Goal: Obtain resource: Obtain resource

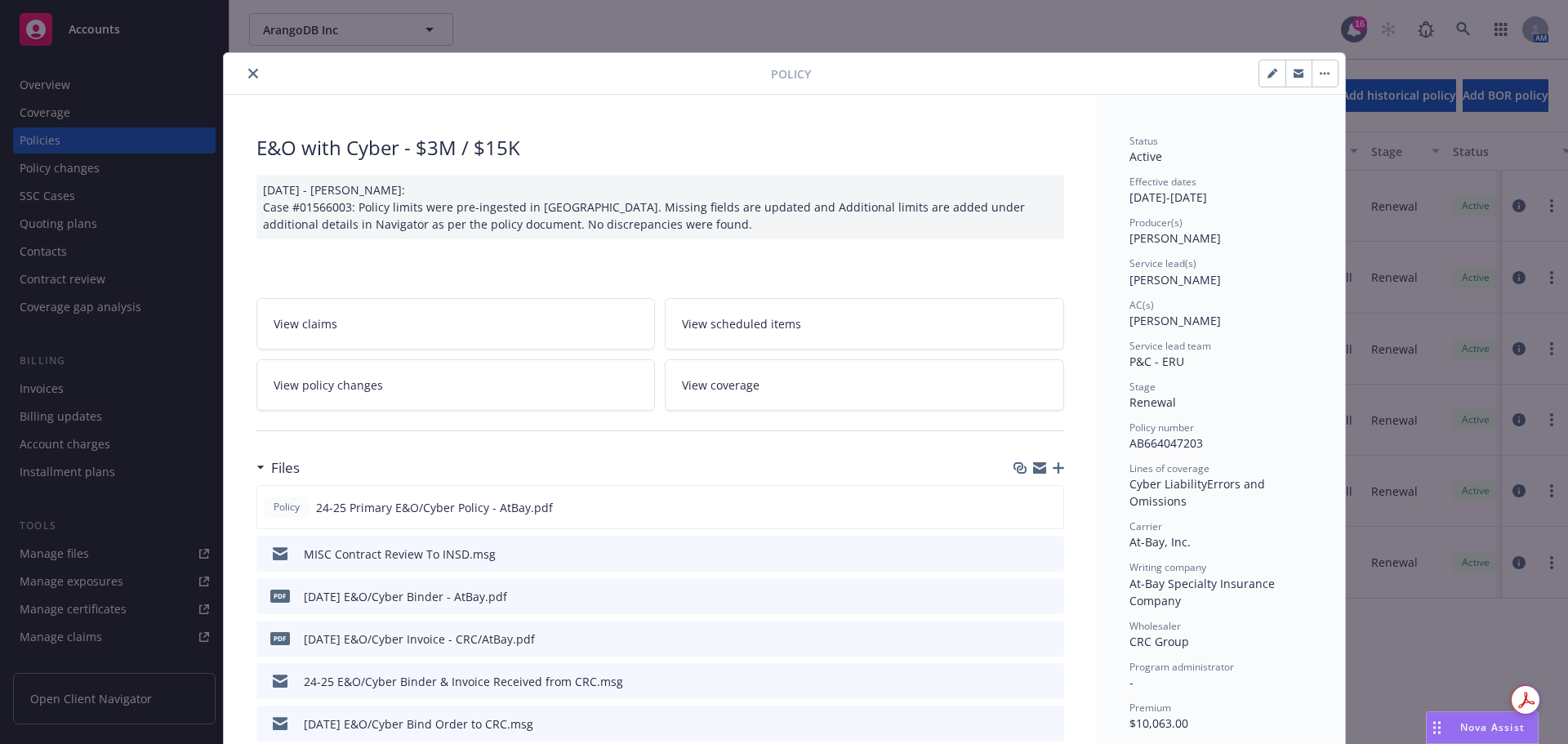
click at [248, 69] on icon "close" at bounding box center [253, 73] width 9 height 9
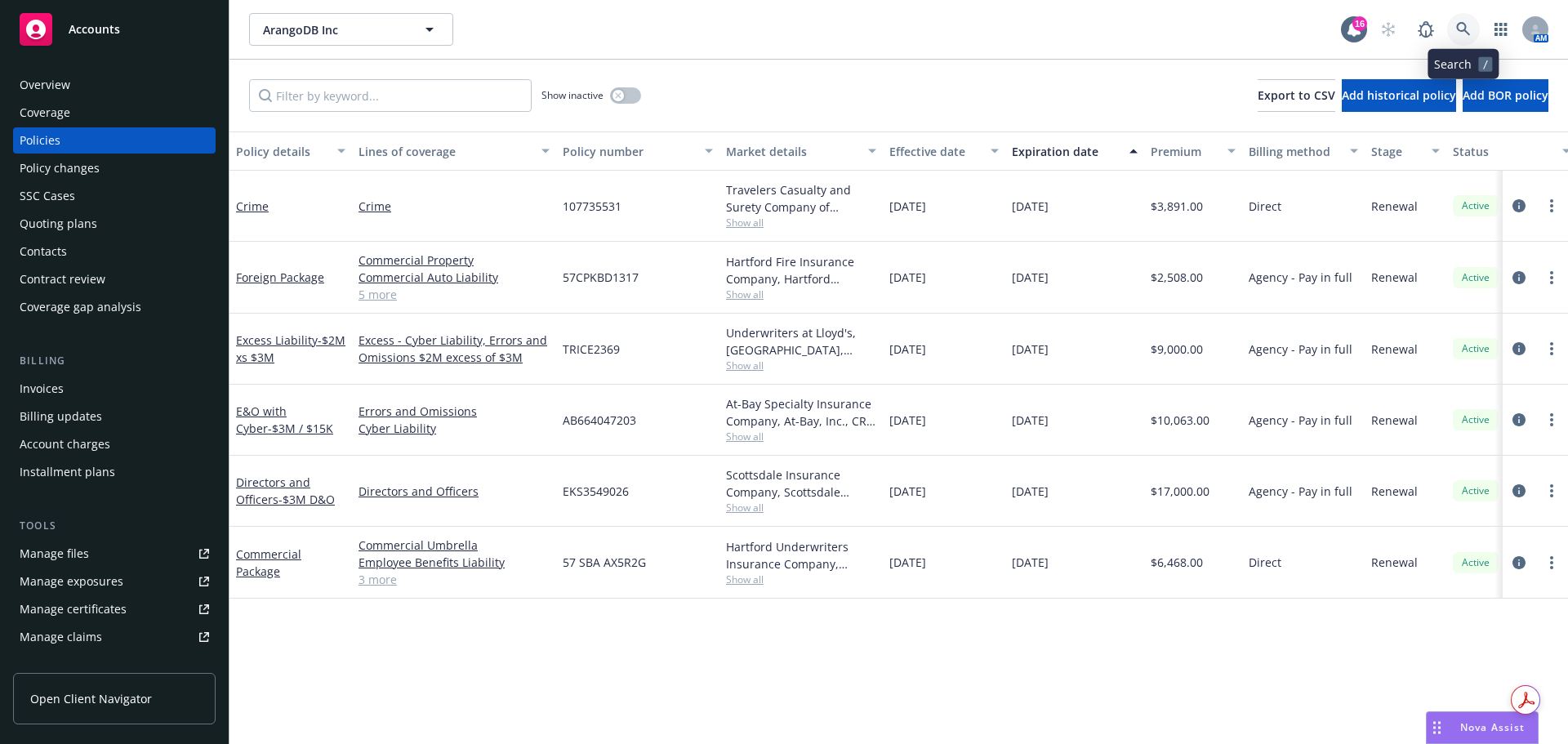
click at [1464, 27] on icon at bounding box center [1464, 29] width 15 height 15
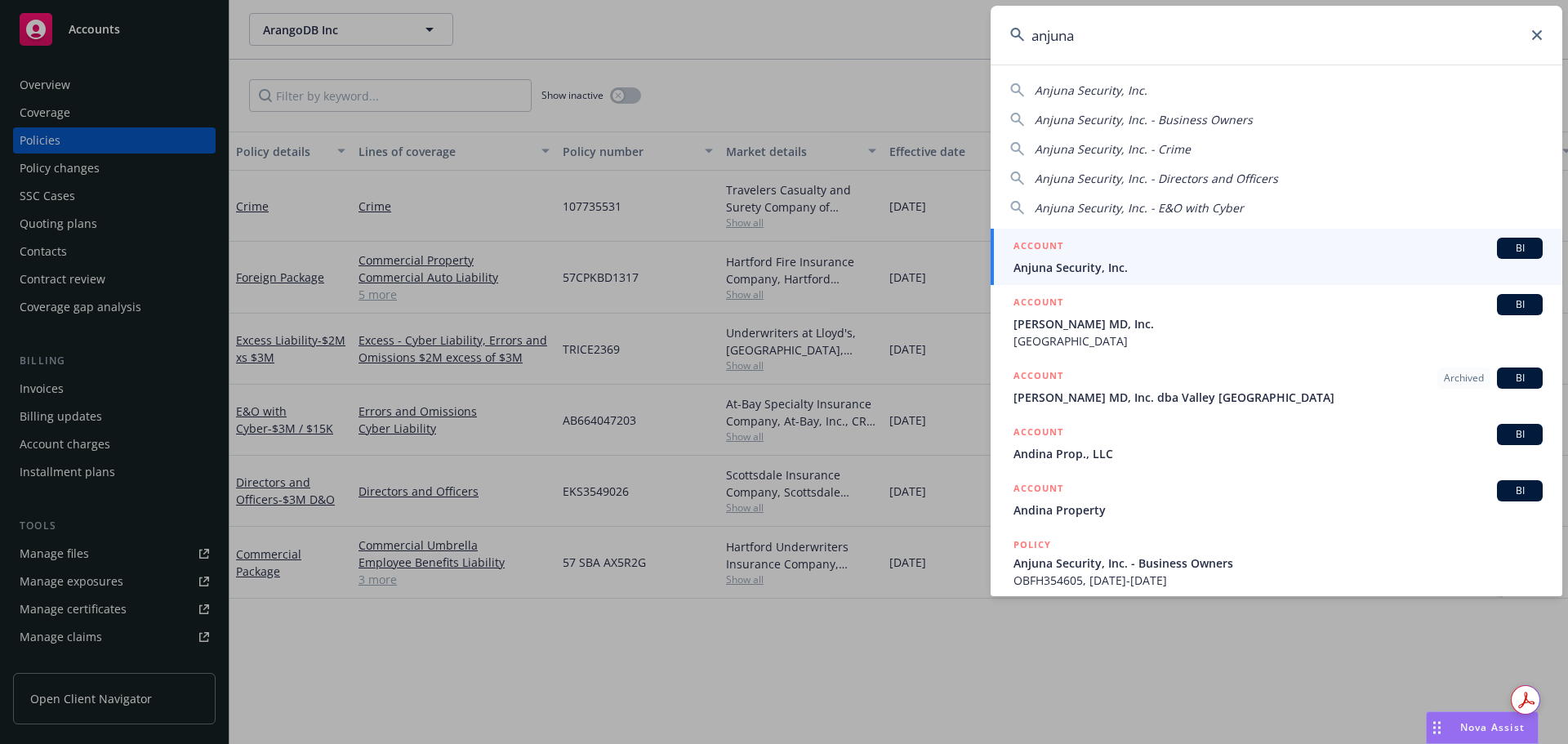
type input "anjuna"
click at [1203, 242] on div "ACCOUNT BI" at bounding box center [1277, 248] width 529 height 21
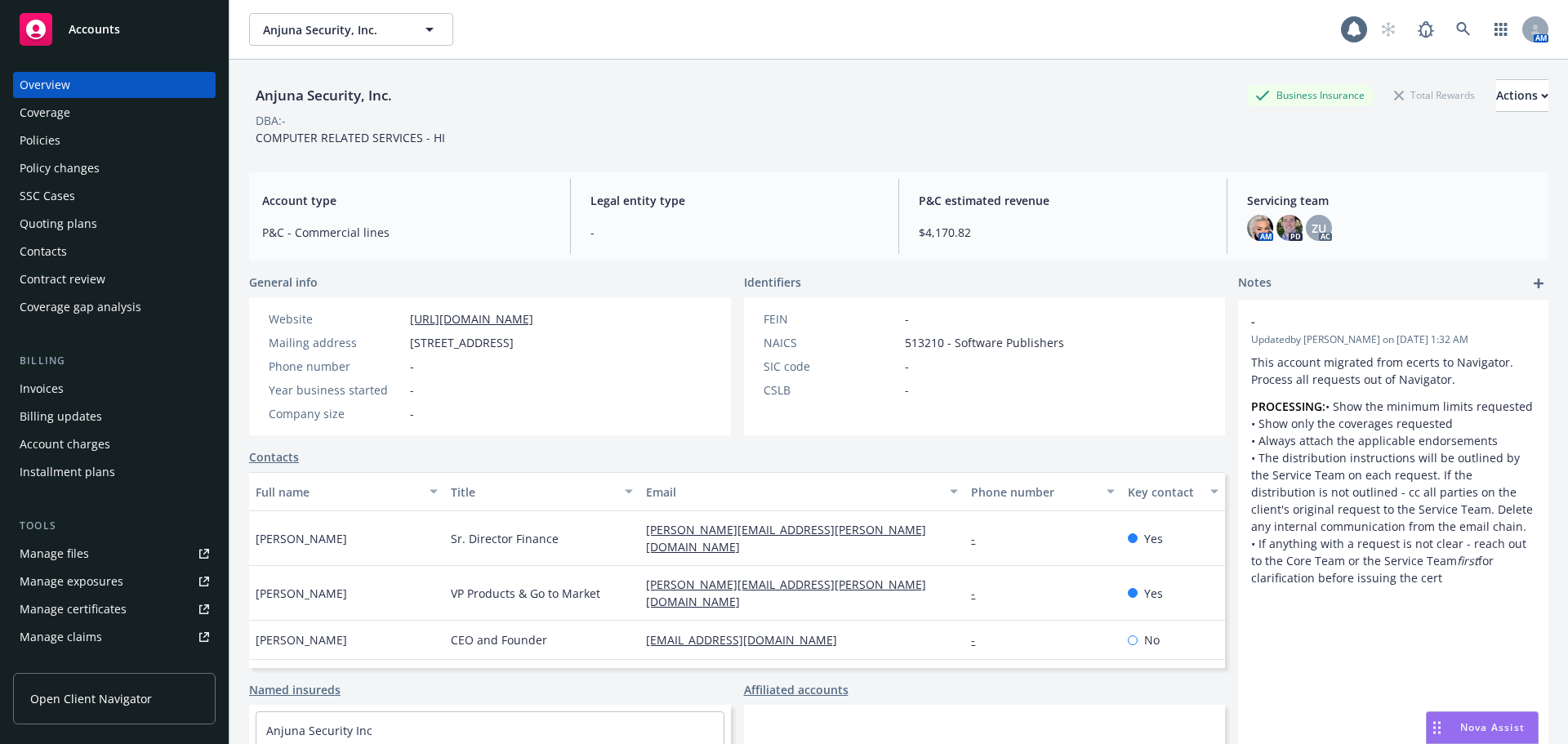
click at [115, 148] on div "Policies" at bounding box center [115, 141] width 189 height 27
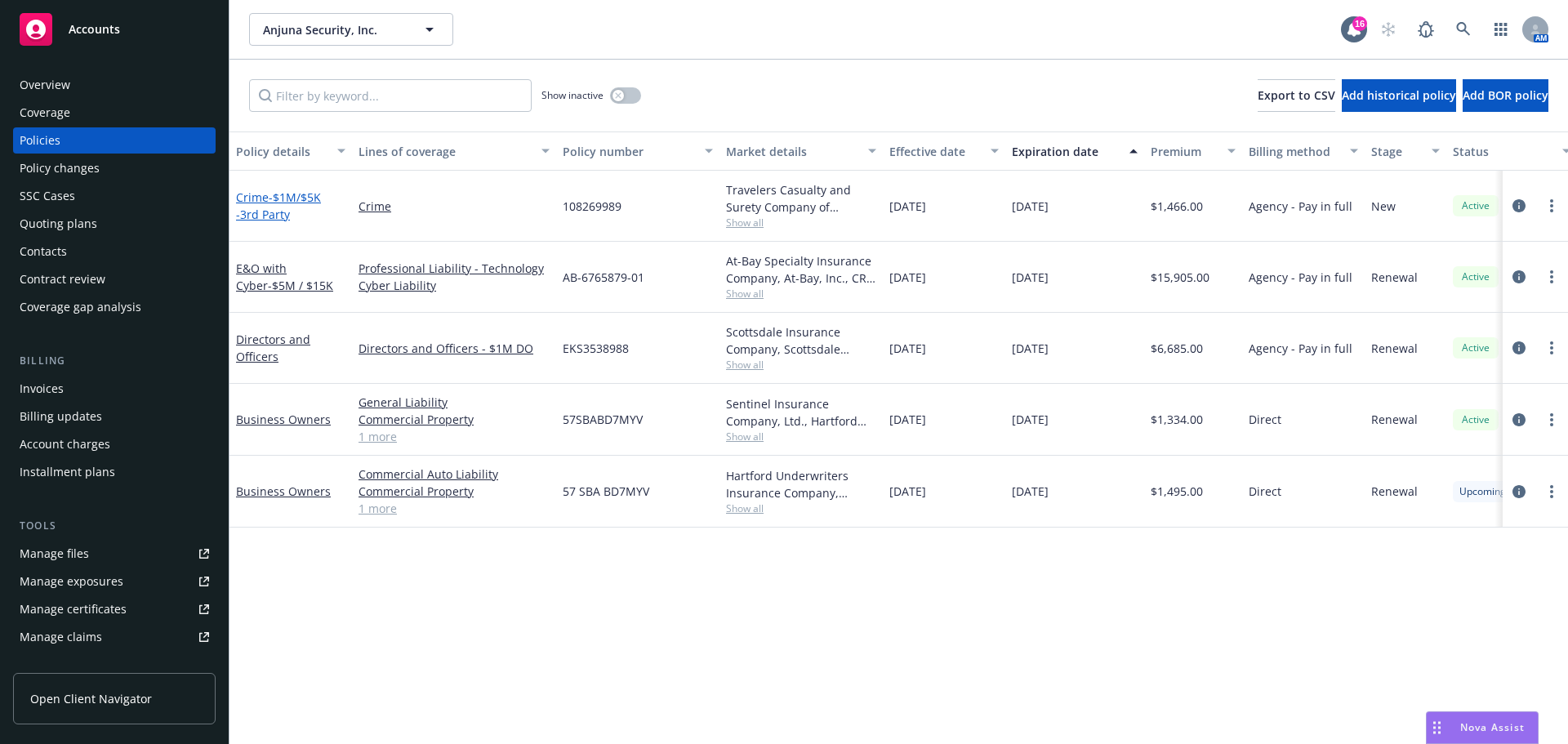
click at [276, 211] on span "- $1M/$5K -3rd Party" at bounding box center [278, 205] width 85 height 33
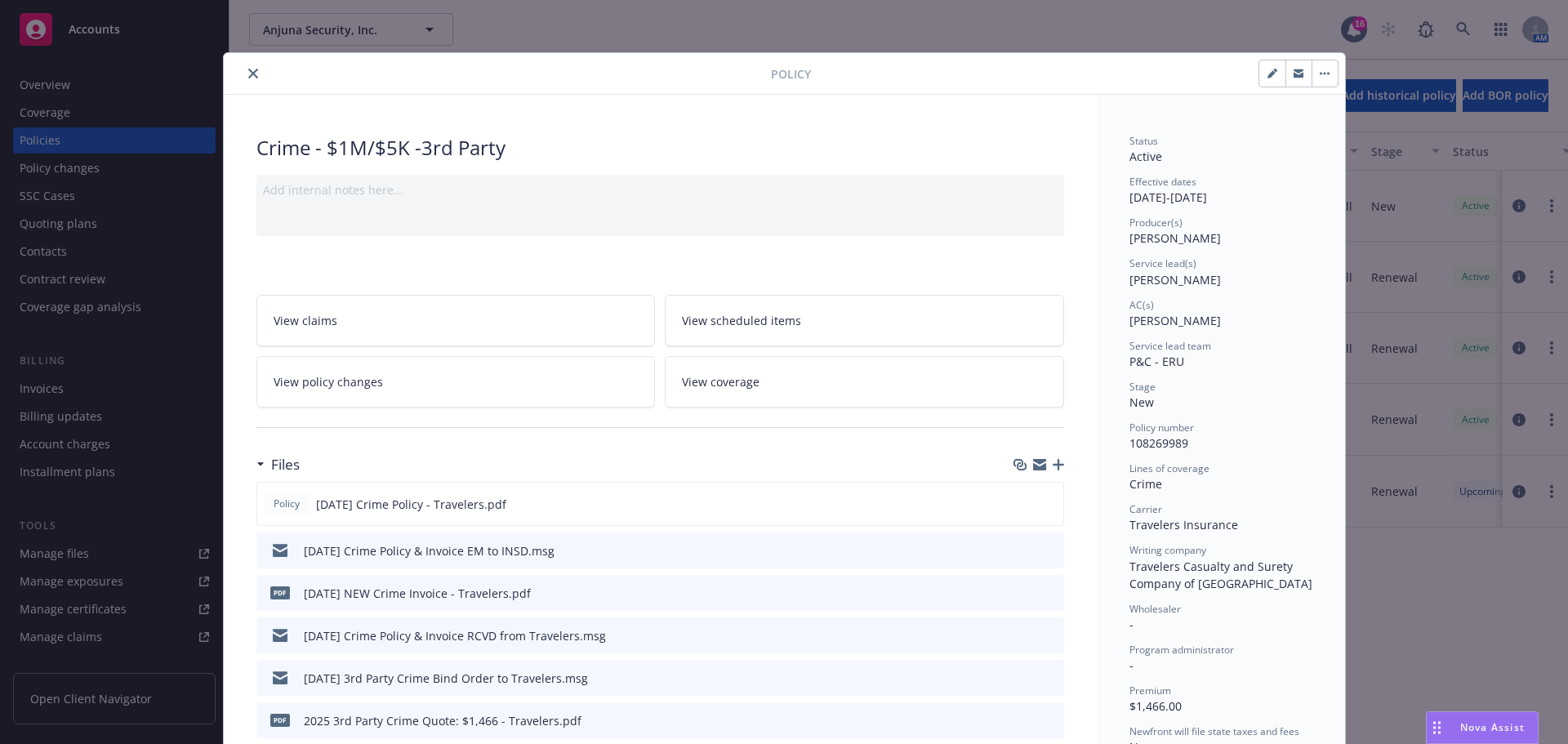
click at [248, 70] on icon "close" at bounding box center [253, 73] width 9 height 9
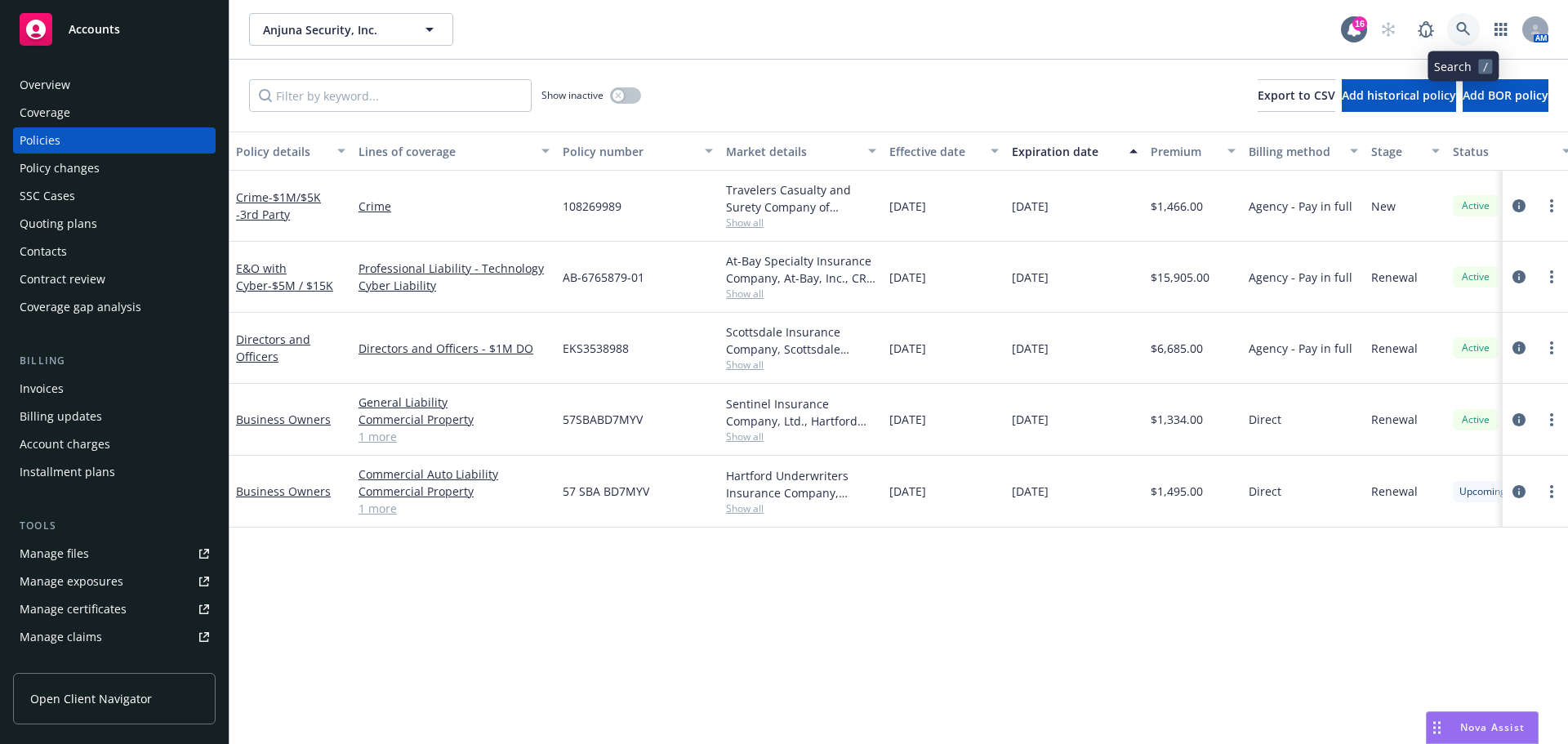
click at [1476, 29] on link at bounding box center [1463, 29] width 33 height 33
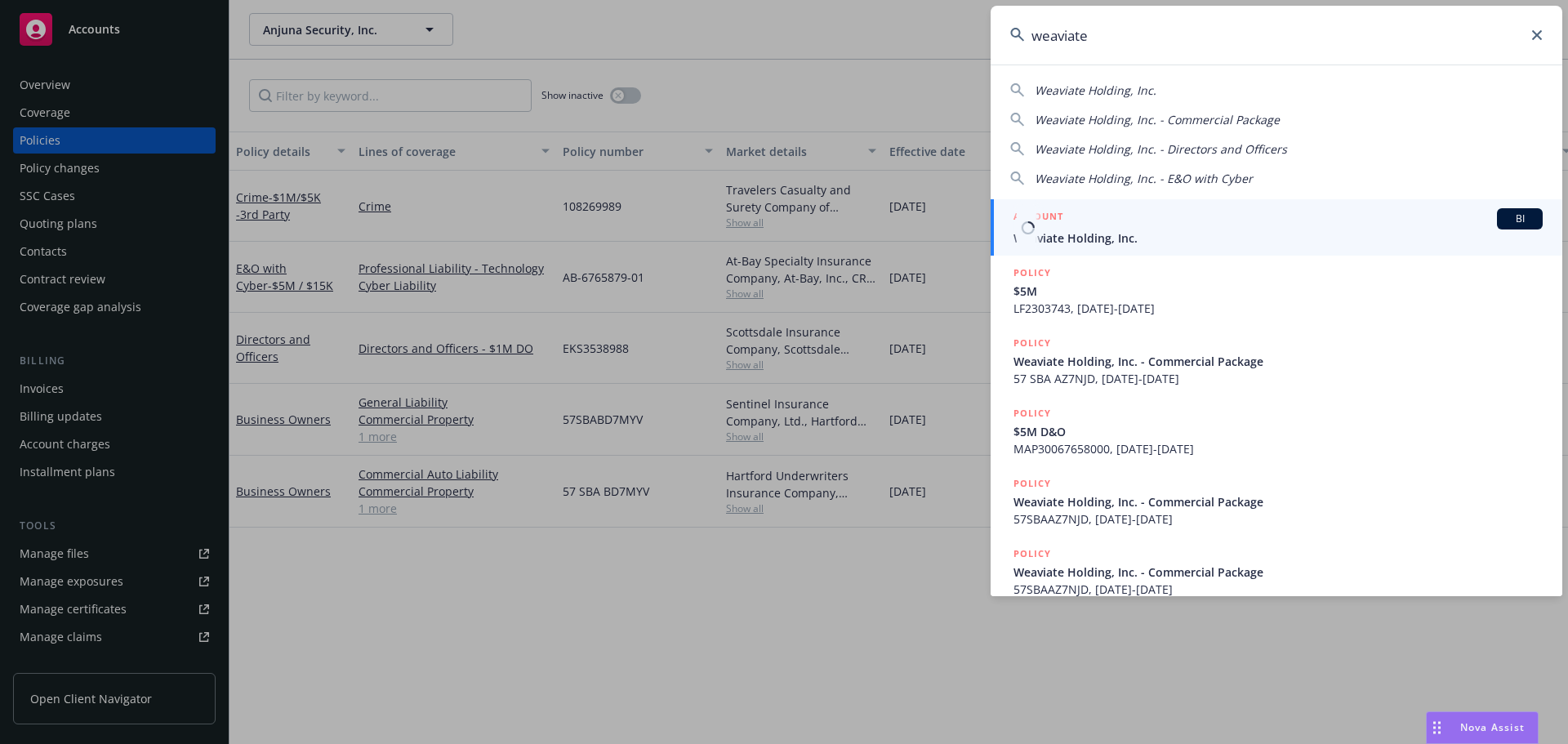
type input "weaviate"
click at [1132, 240] on span "Weaviate Holding, Inc." at bounding box center [1277, 238] width 529 height 17
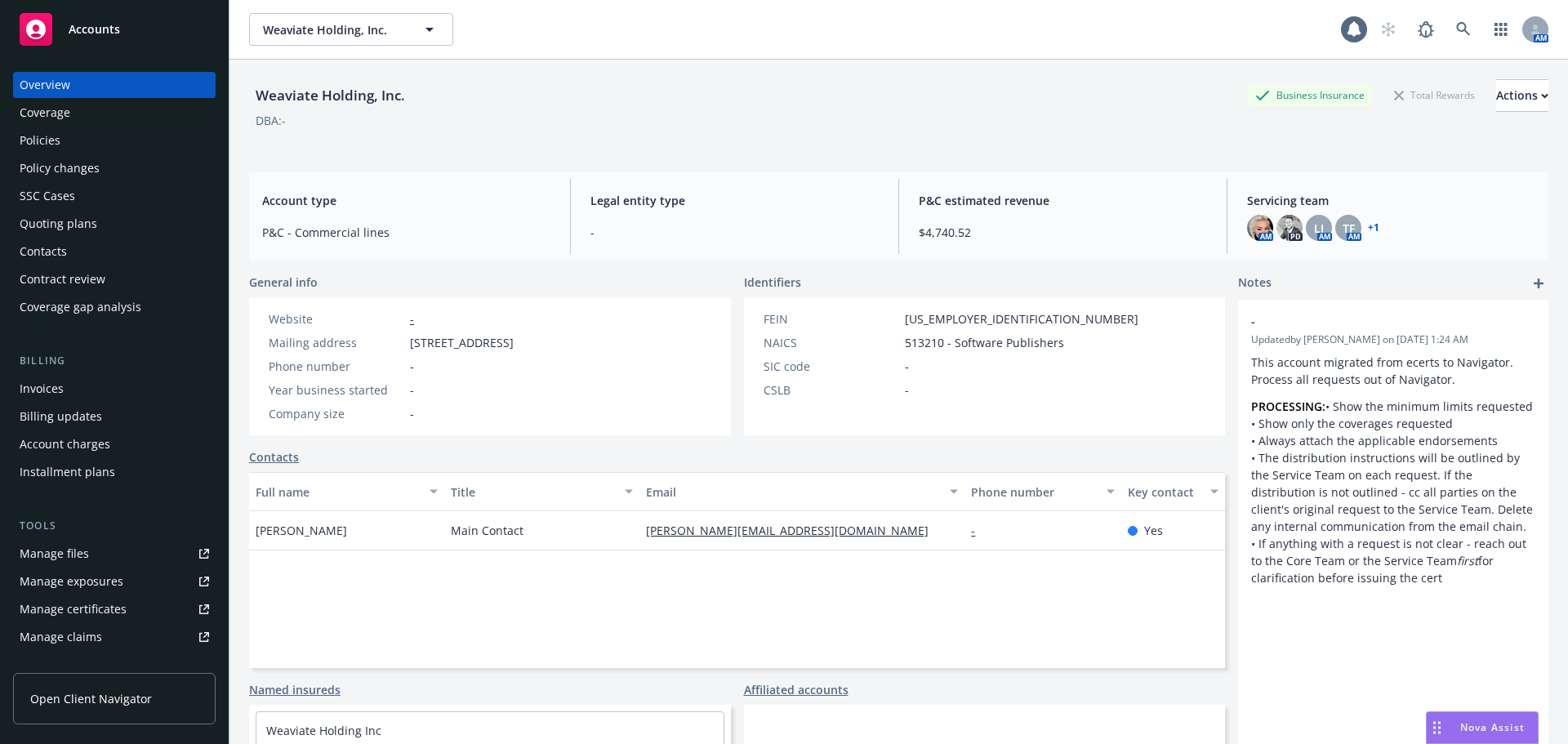
click at [127, 142] on div "Policies" at bounding box center [115, 141] width 189 height 27
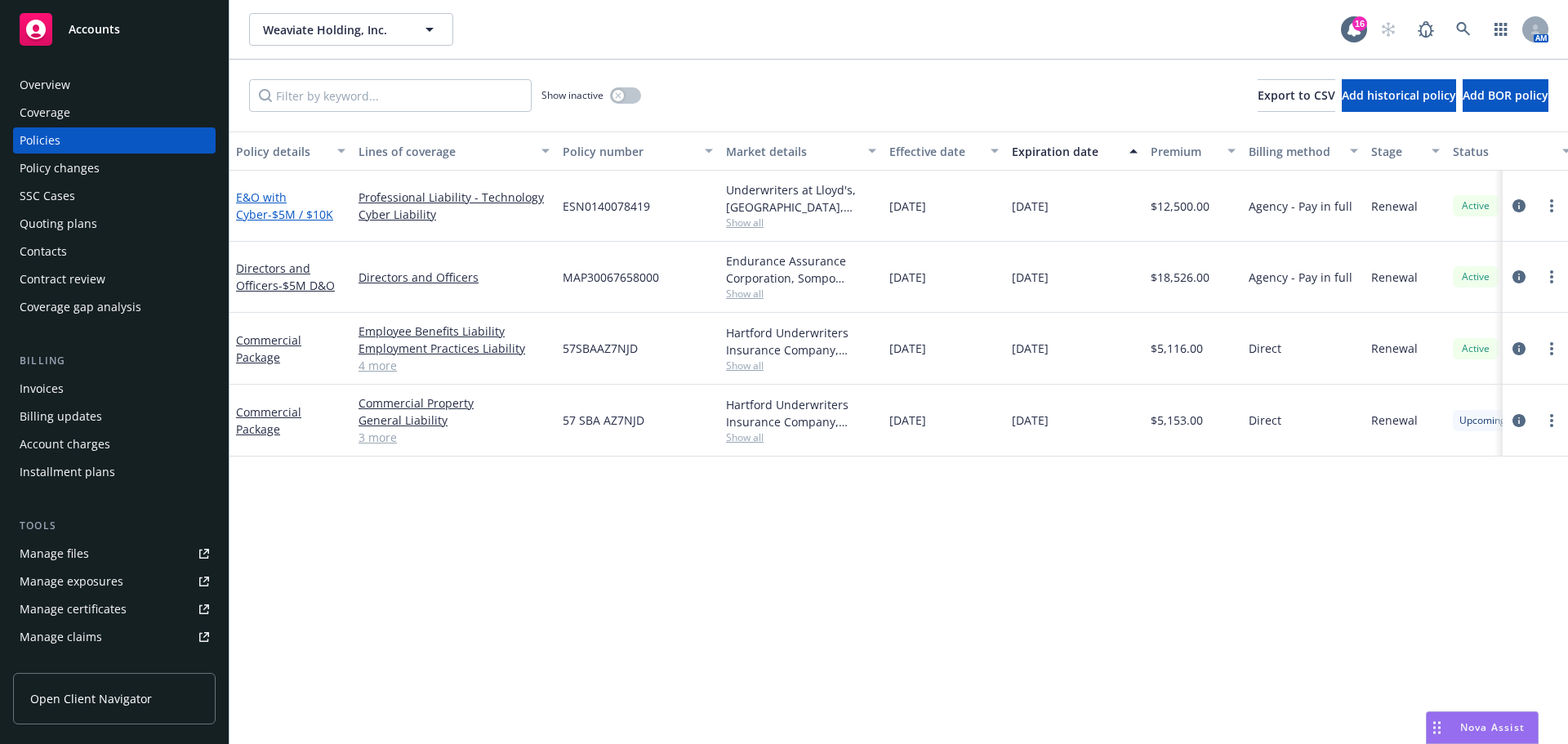
click at [272, 213] on span "- $5M / $10K" at bounding box center [300, 214] width 65 height 15
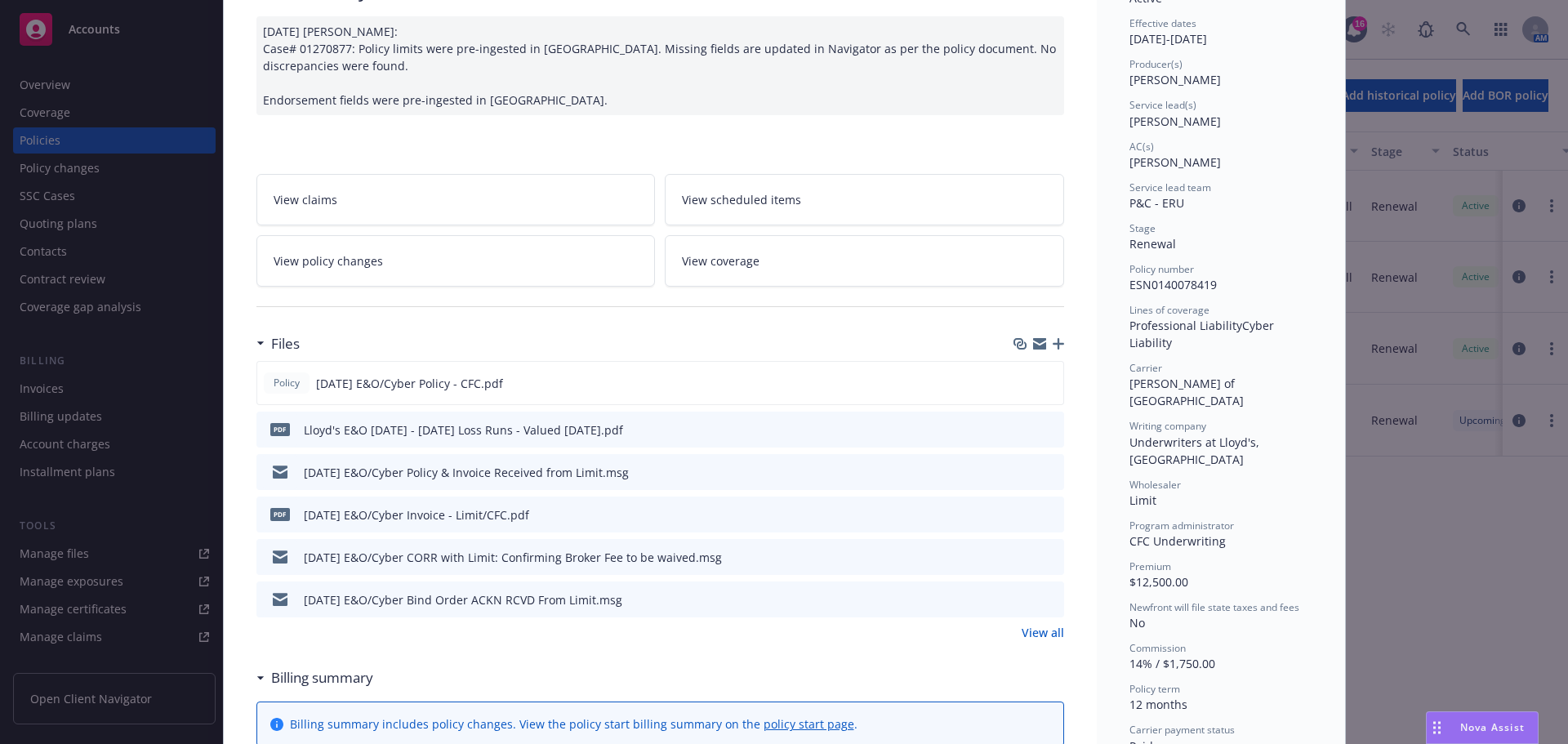
scroll to position [164, 0]
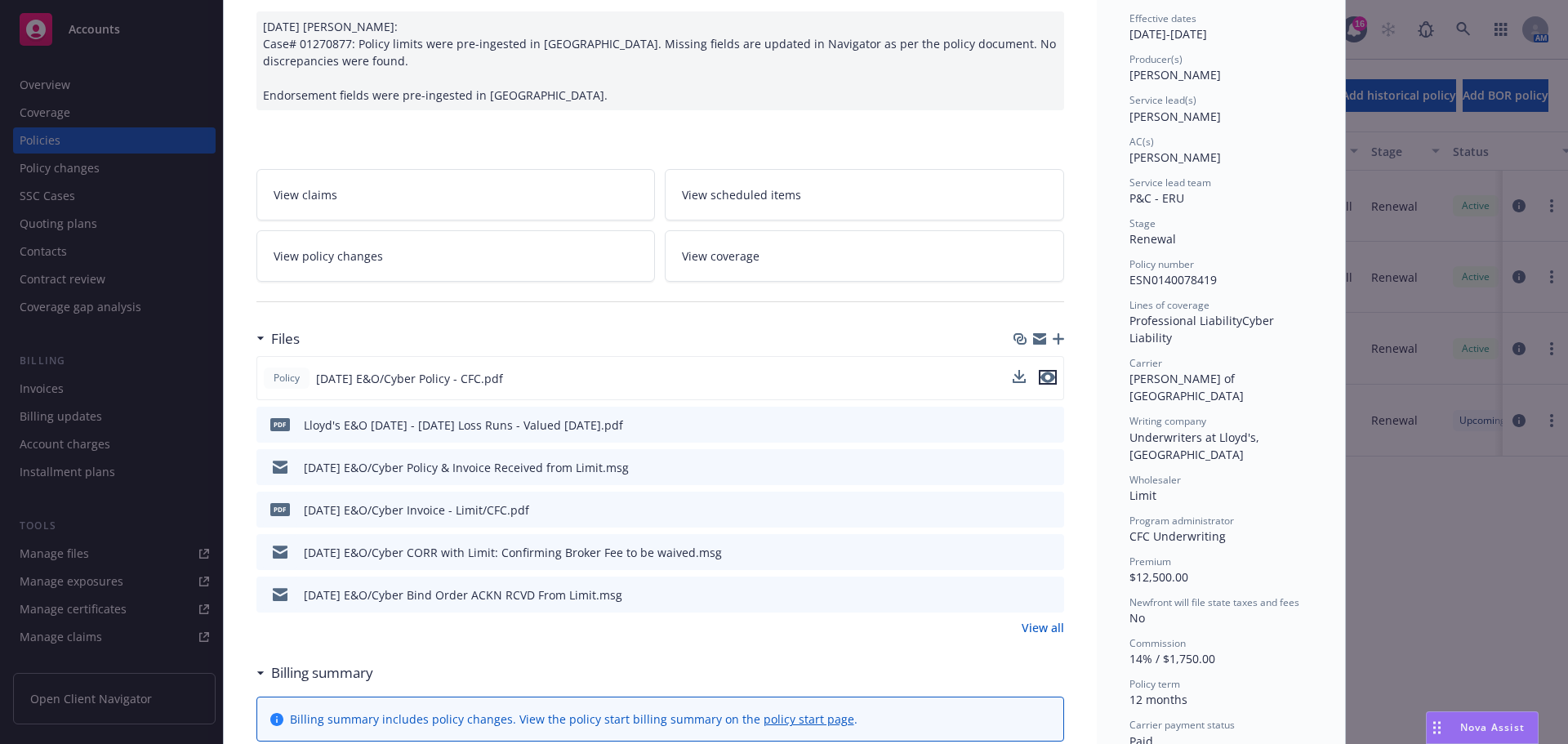
click at [1043, 378] on icon "preview file" at bounding box center [1048, 377] width 15 height 11
click at [1042, 472] on button at bounding box center [1050, 468] width 15 height 17
click at [1041, 378] on icon "preview file" at bounding box center [1048, 377] width 15 height 11
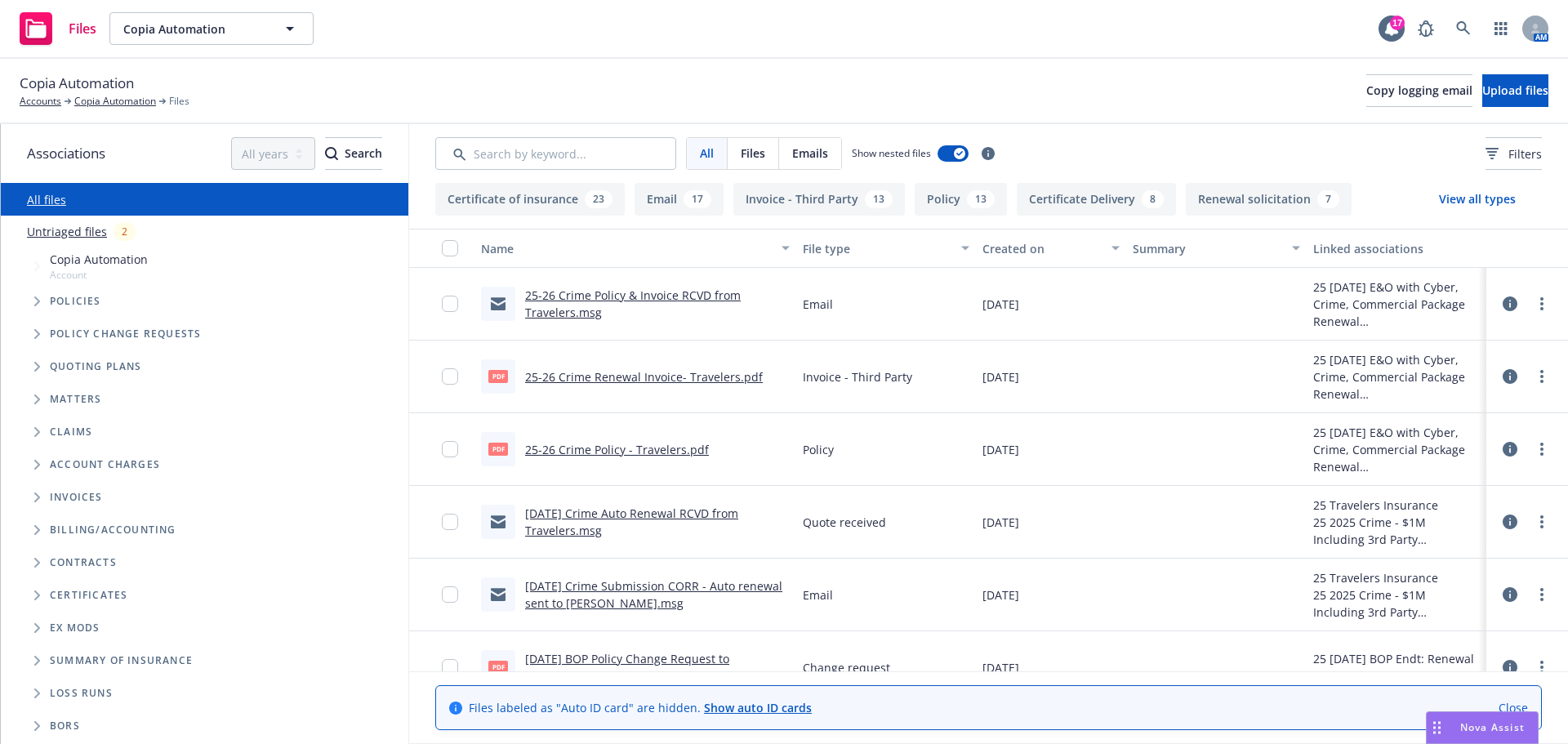
click at [31, 366] on span "Tree Example" at bounding box center [37, 366] width 27 height 27
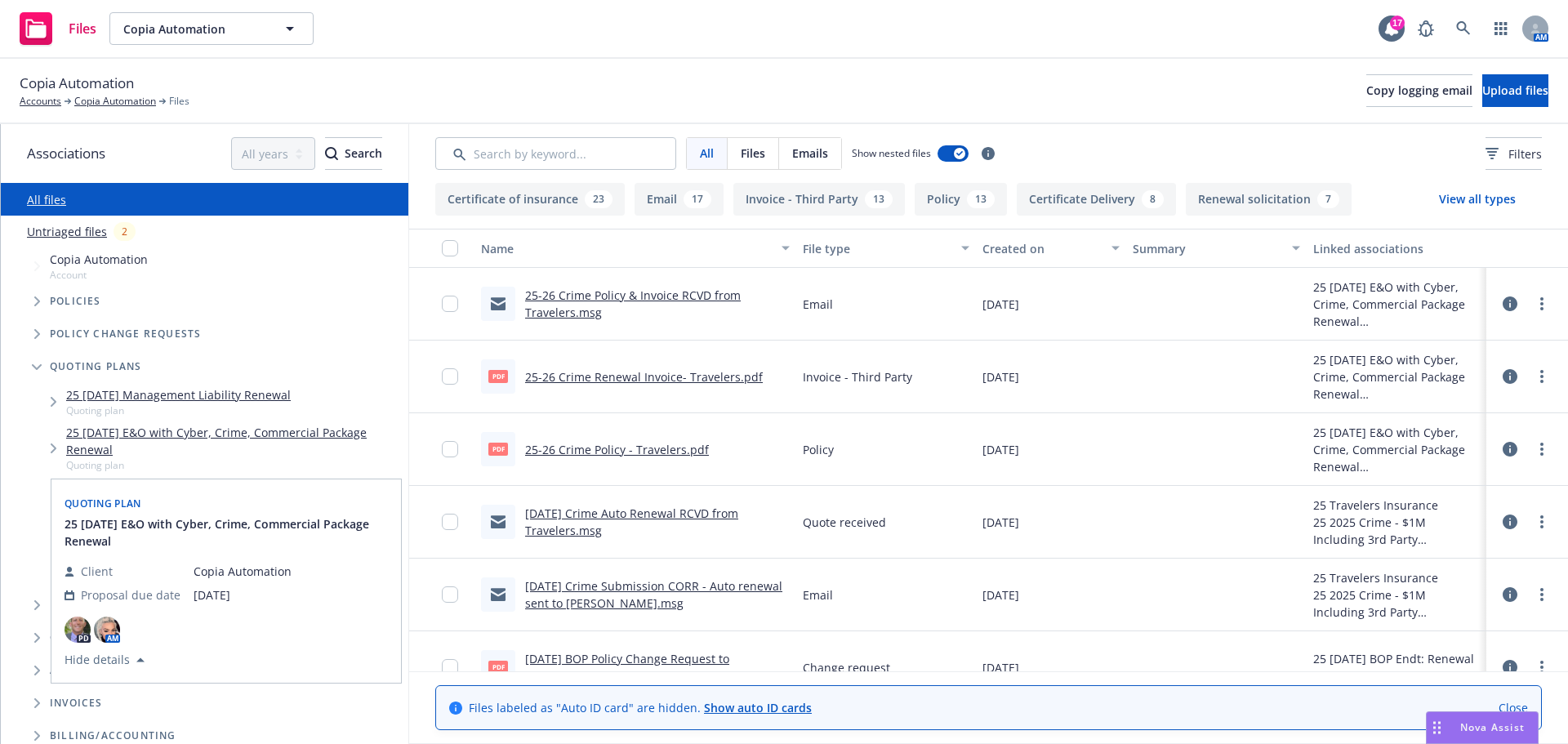
click at [86, 441] on link "25 08/26/25 E&O with Cyber, Crime, Commercial Package Renewal" at bounding box center [234, 441] width 336 height 34
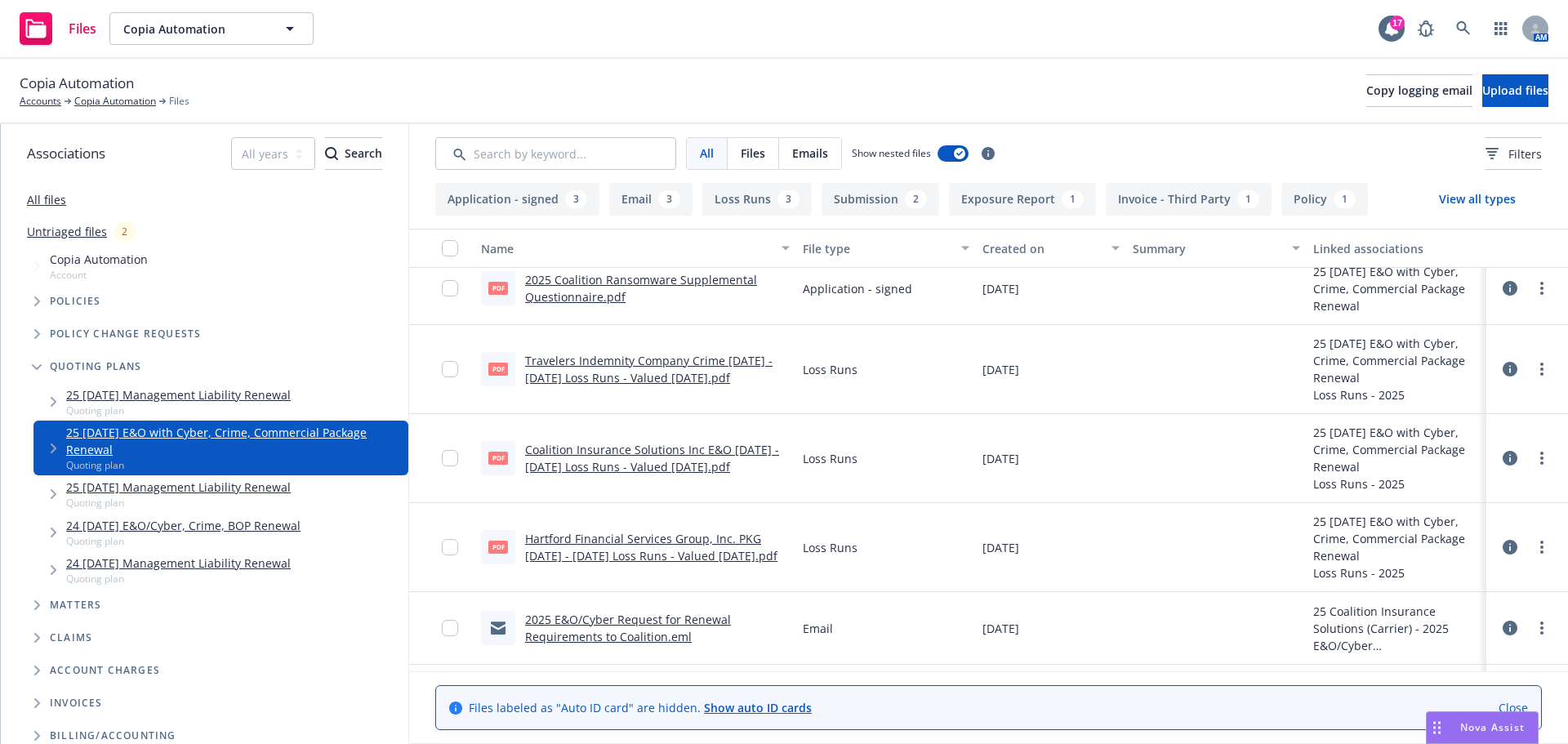
scroll to position [800, 0]
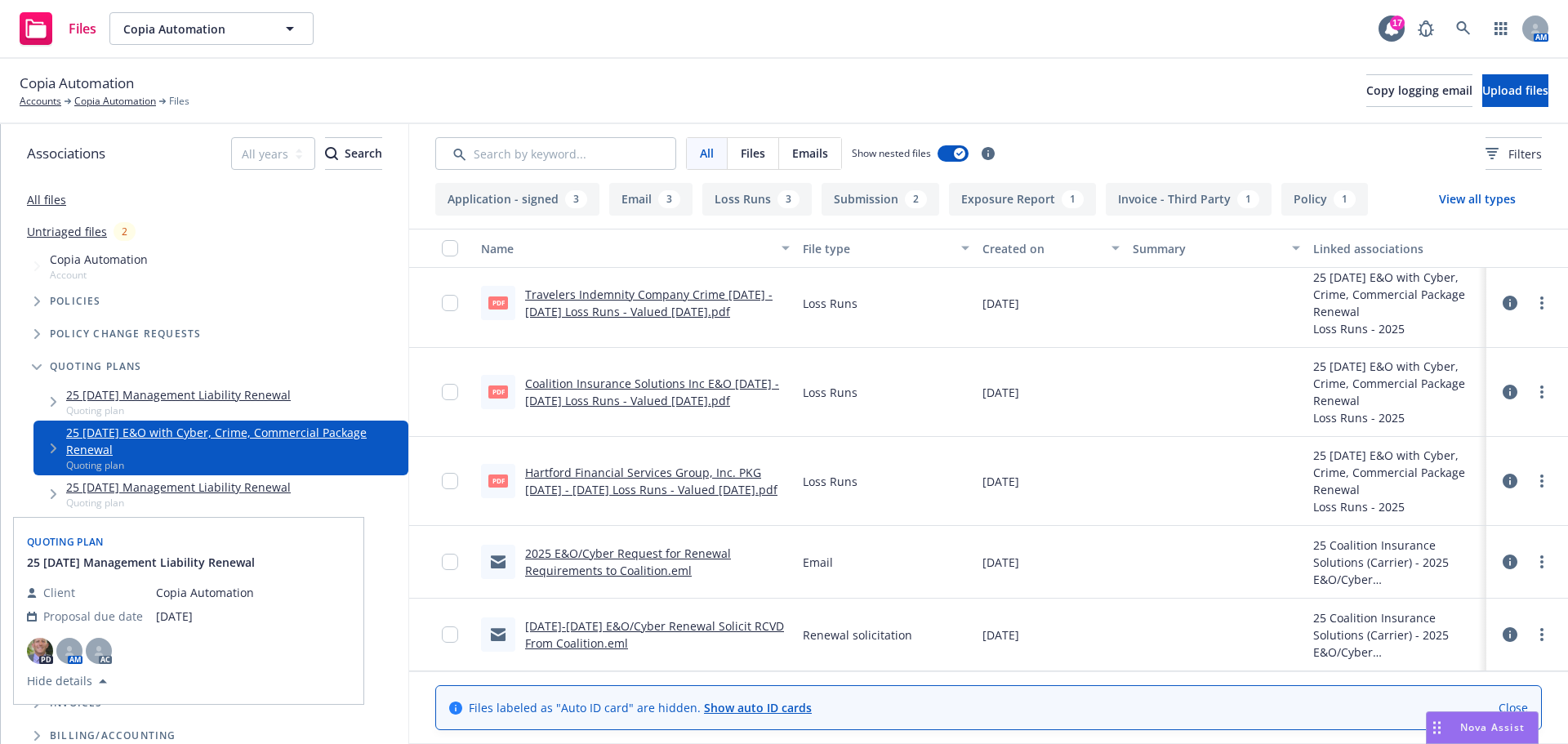
click at [166, 482] on link "25 08/26/25 Management Liability Renewal" at bounding box center [178, 487] width 224 height 17
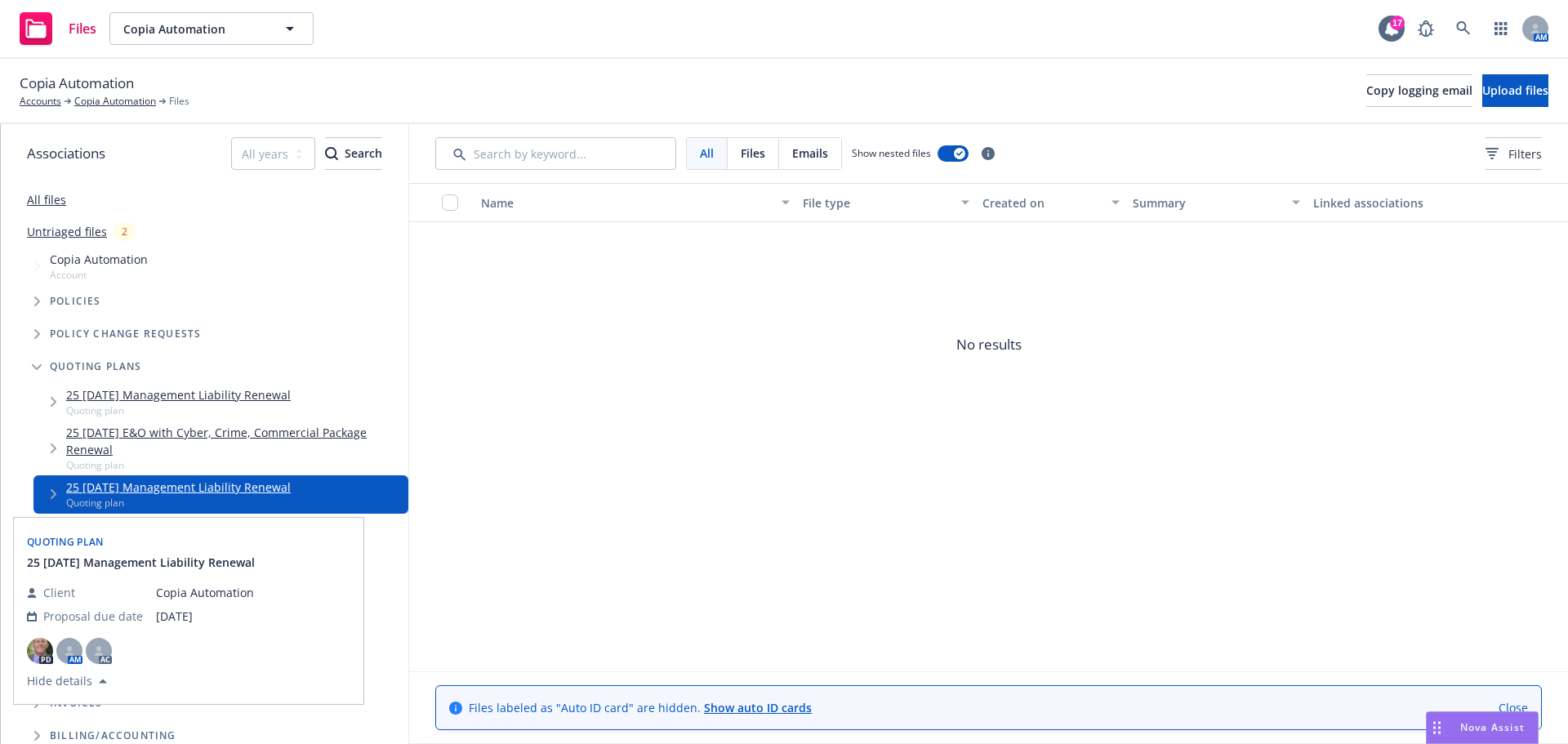
scroll to position [81, 0]
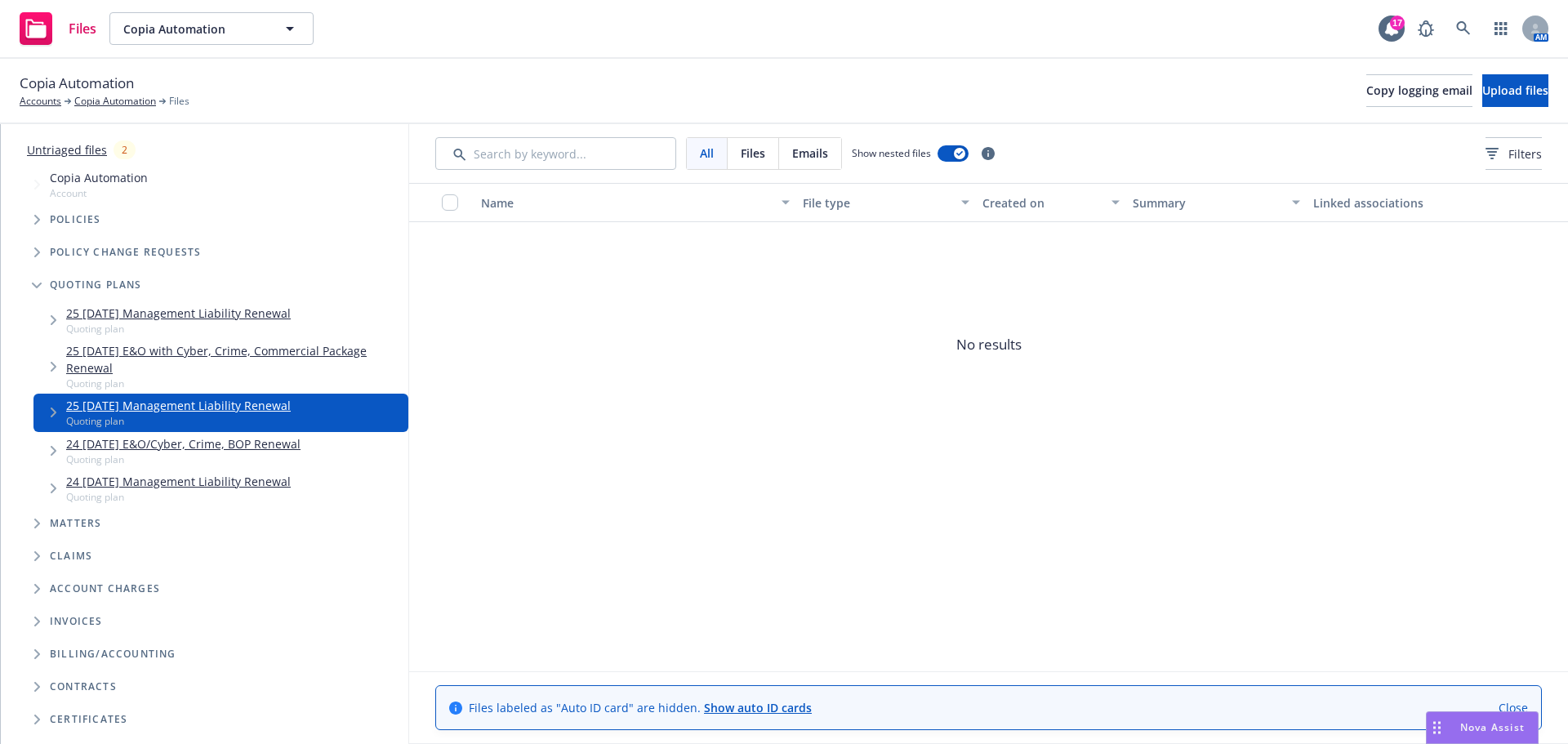
click at [172, 445] on link "24 08/26/24 E&O/Cyber, Crime, BOP Renewal" at bounding box center [184, 444] width 235 height 17
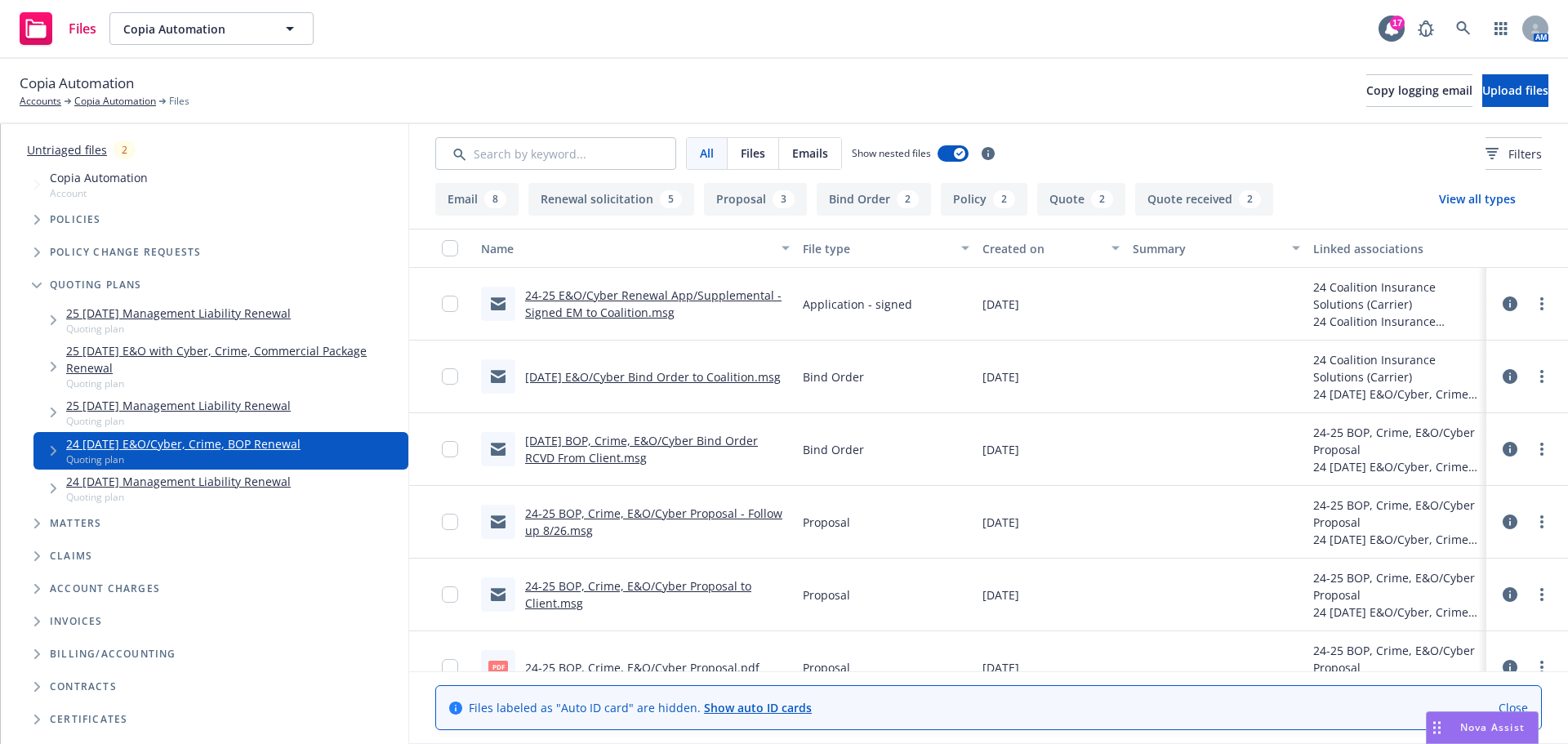
scroll to position [245, 0]
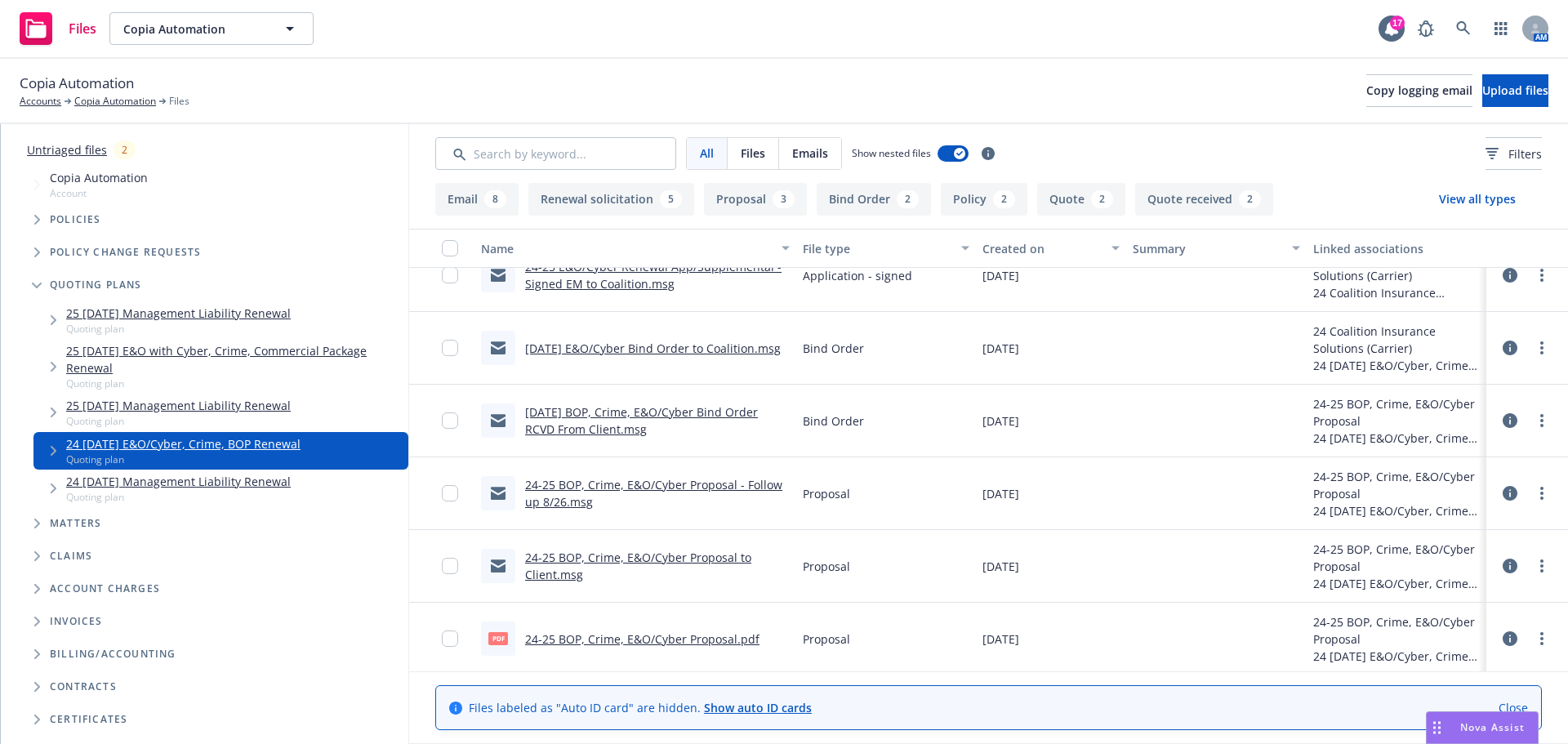
click at [597, 426] on link "8/26/24 BOP, Crime, E&O/Cyber Bind Order RCVD From Client.msg" at bounding box center [642, 420] width 233 height 33
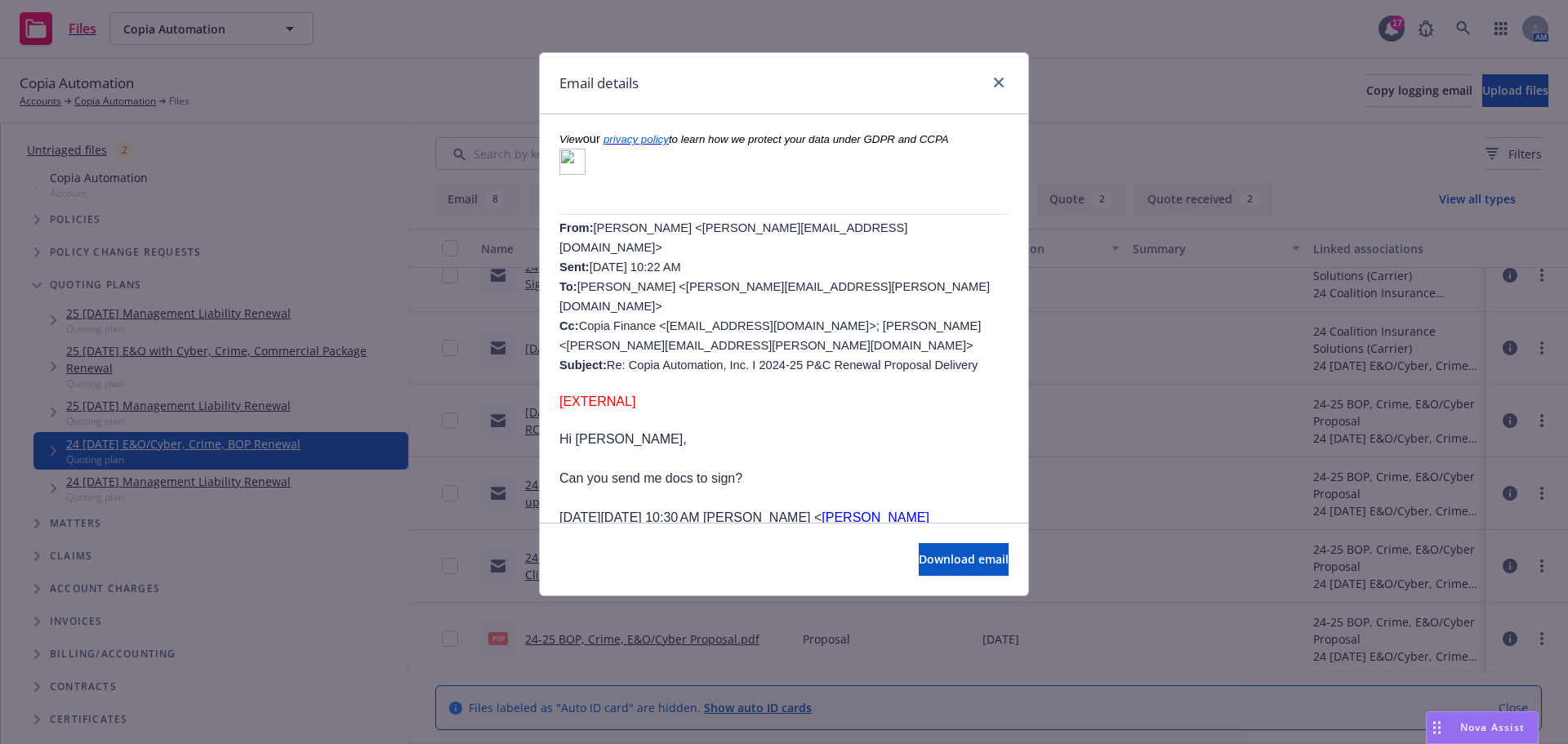
scroll to position [490, 0]
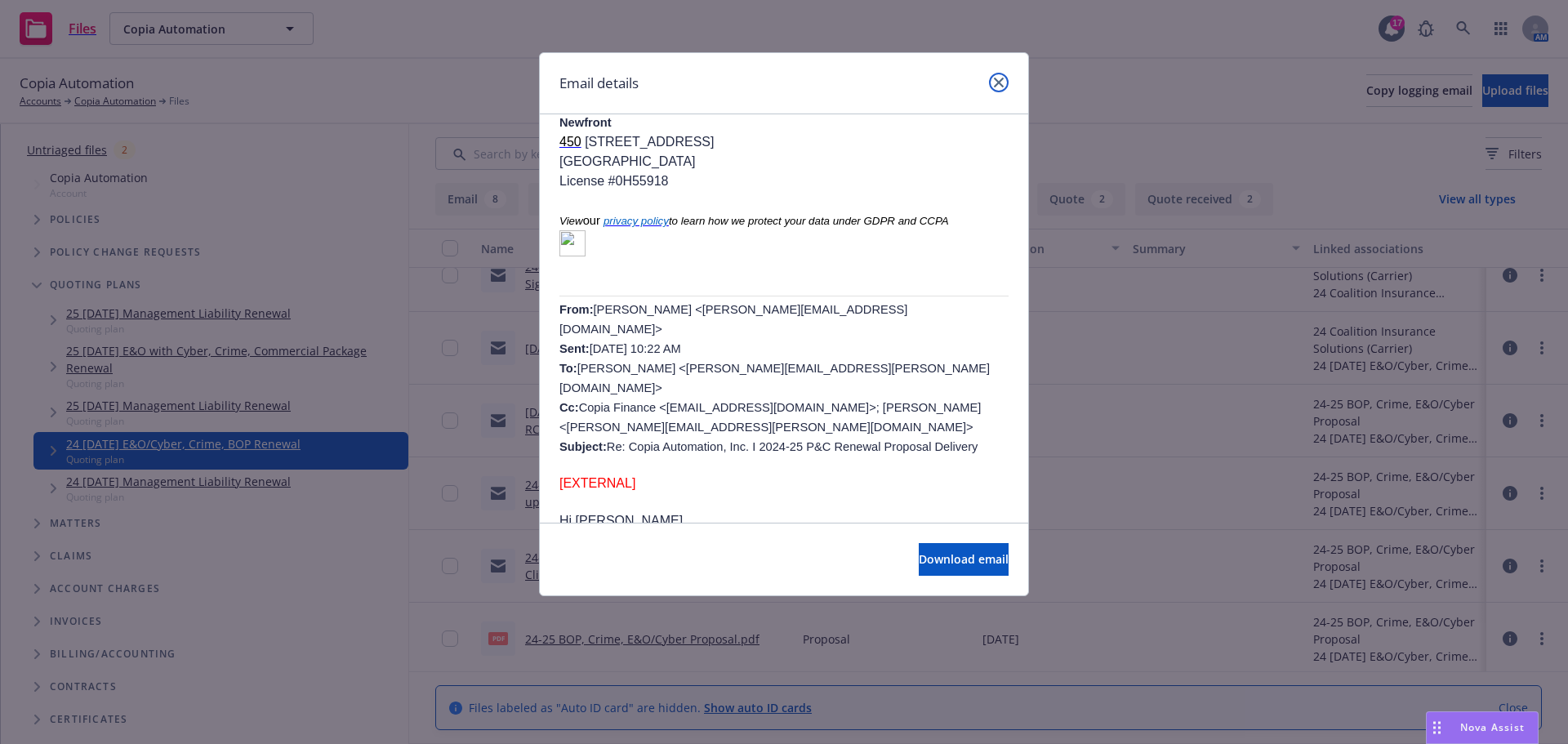
drag, startPoint x: 990, startPoint y: 86, endPoint x: 1229, endPoint y: 133, distance: 243.6
click at [990, 86] on link "close" at bounding box center [999, 82] width 20 height 20
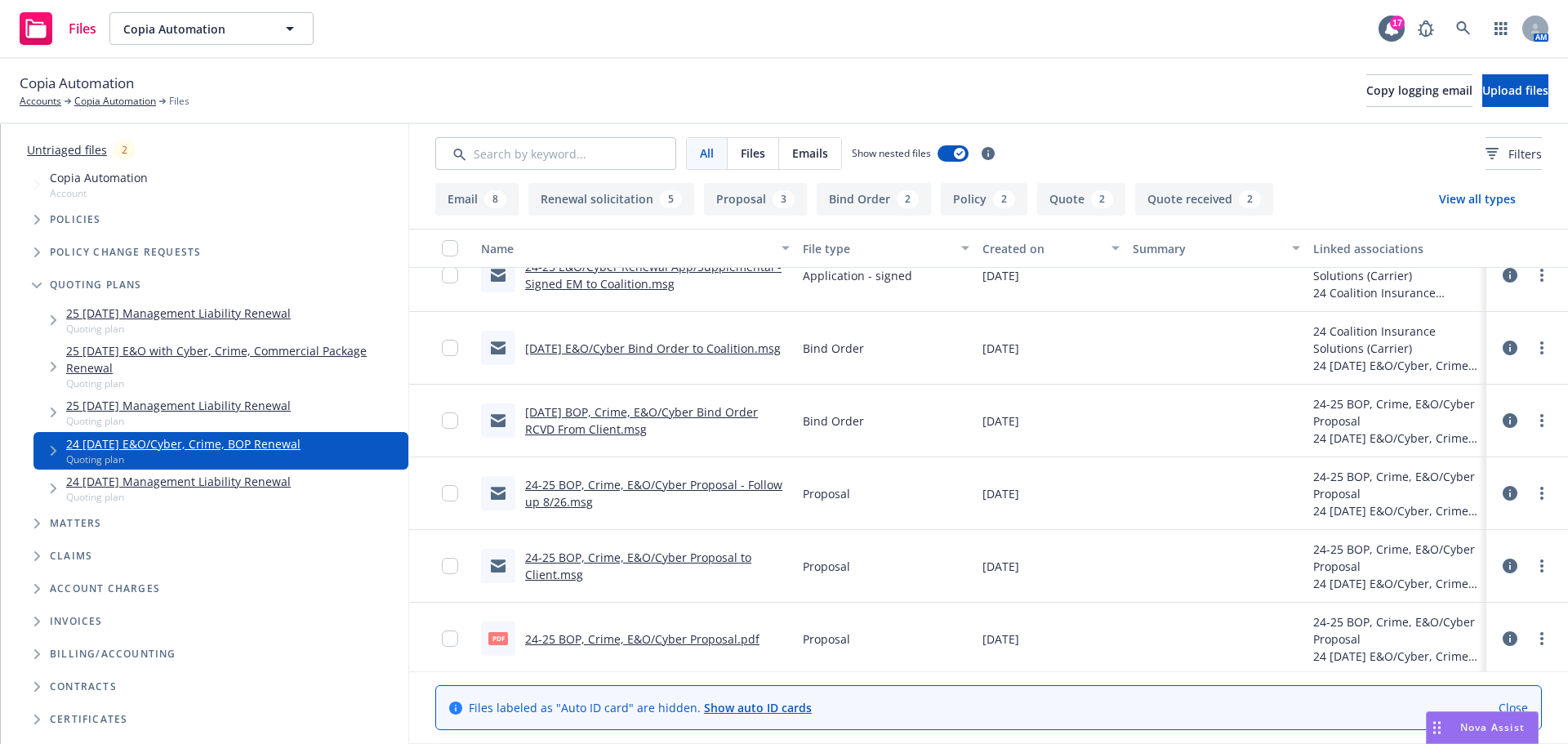
click at [279, 480] on link "24 08/26/24 Management Liability Renewal" at bounding box center [178, 481] width 224 height 17
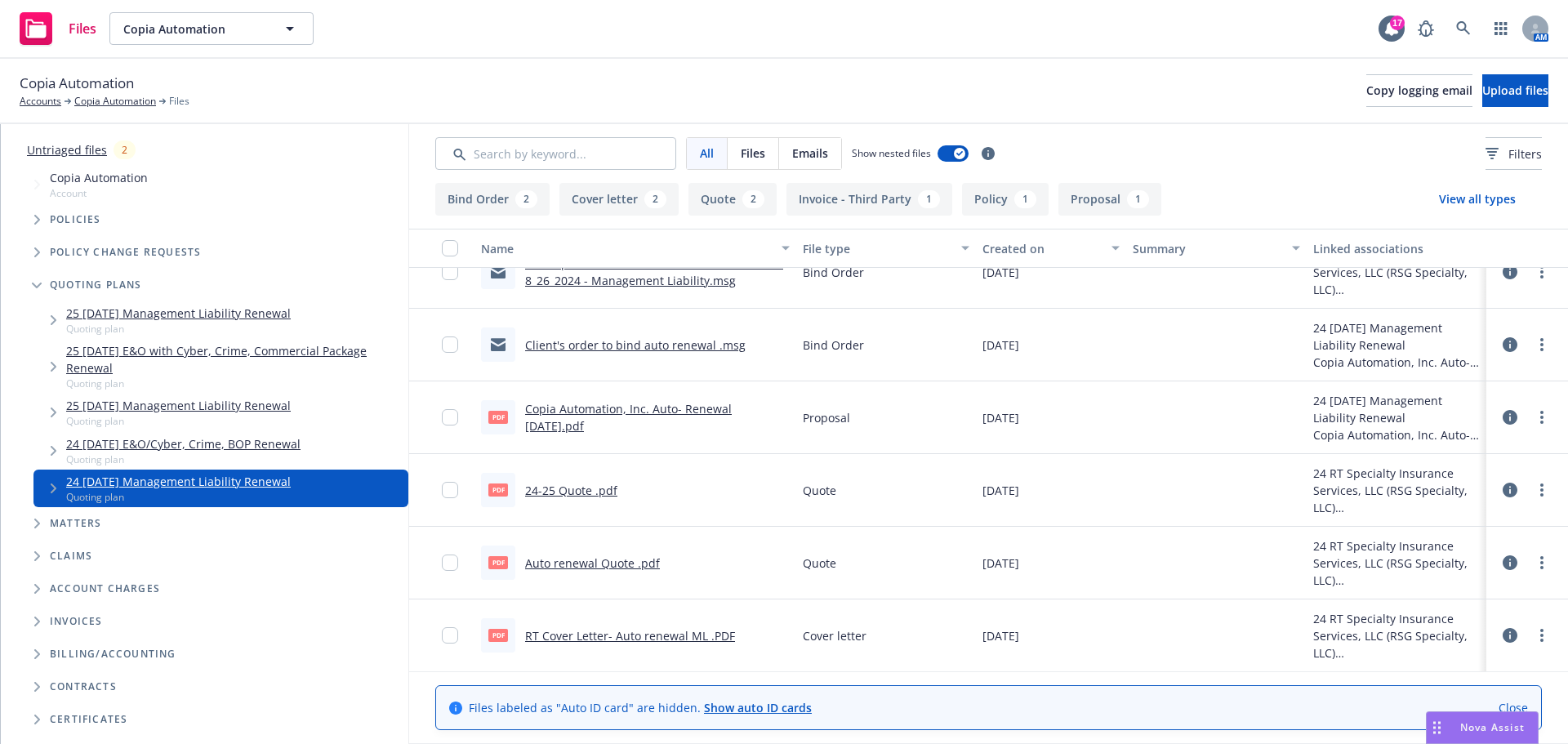
scroll to position [249, 0]
click at [660, 406] on link "Copia Automation, Inc. Auto- Renewal 8/26/2024.pdf" at bounding box center [629, 416] width 206 height 33
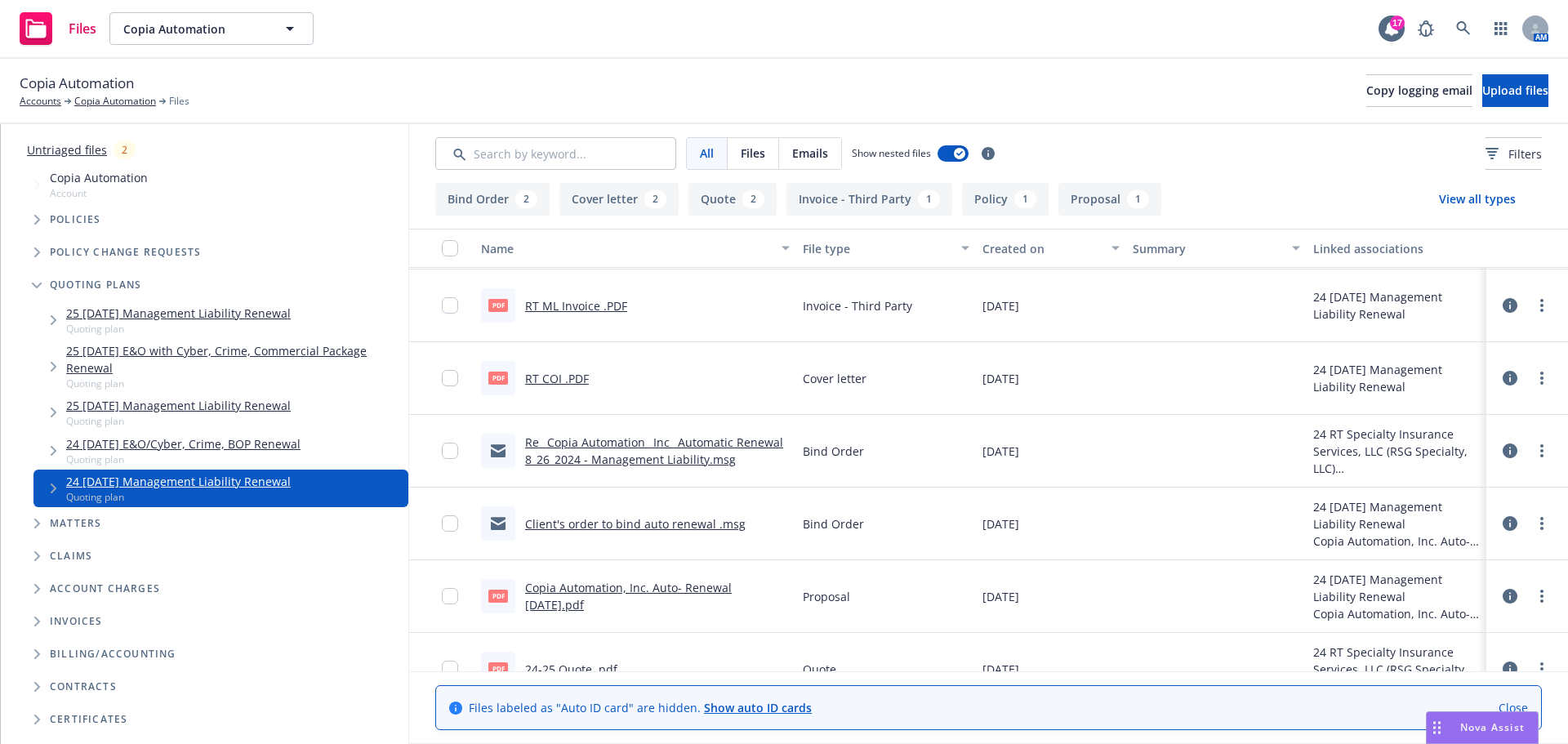
scroll to position [0, 0]
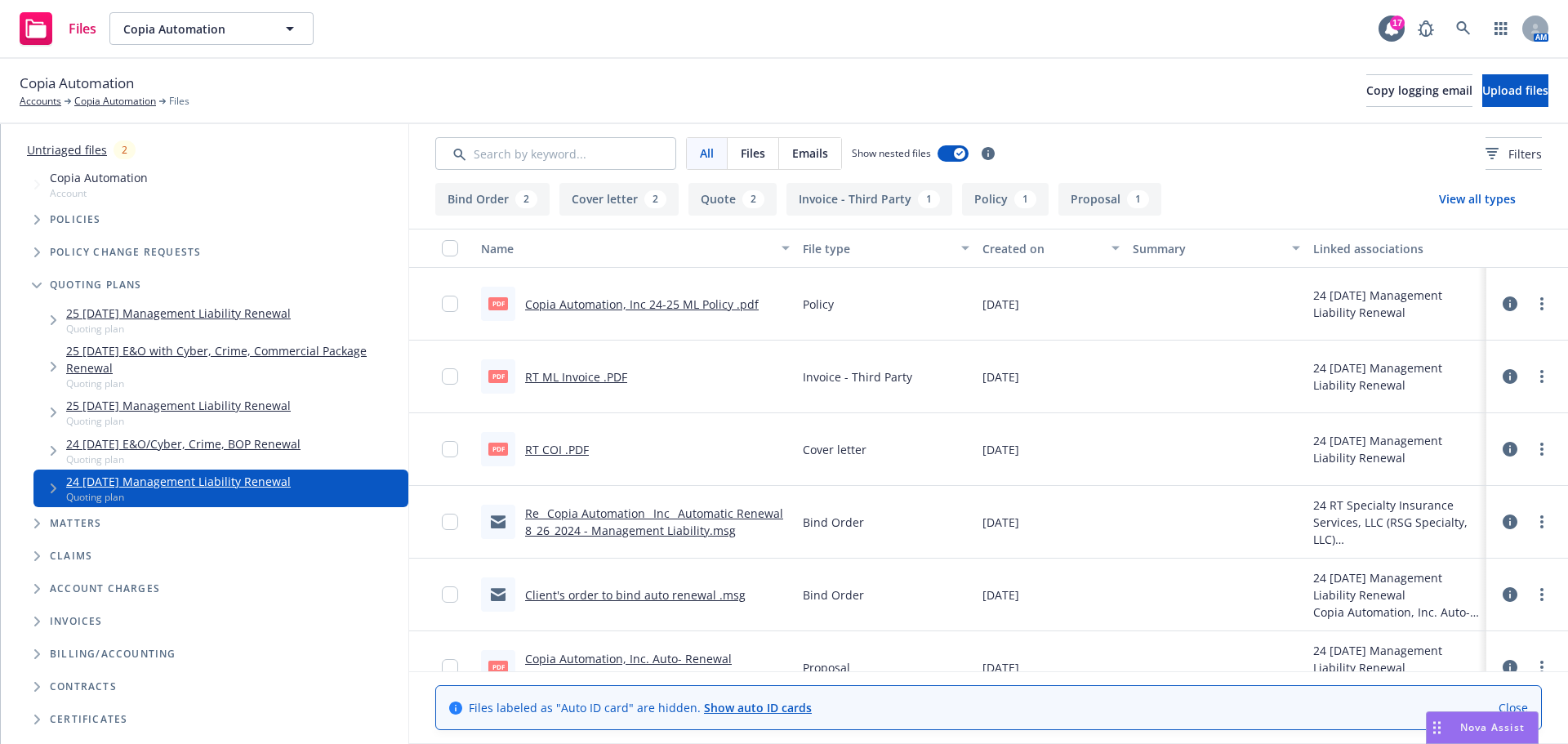
click at [39, 287] on icon "Tree Example" at bounding box center [37, 285] width 9 height 6
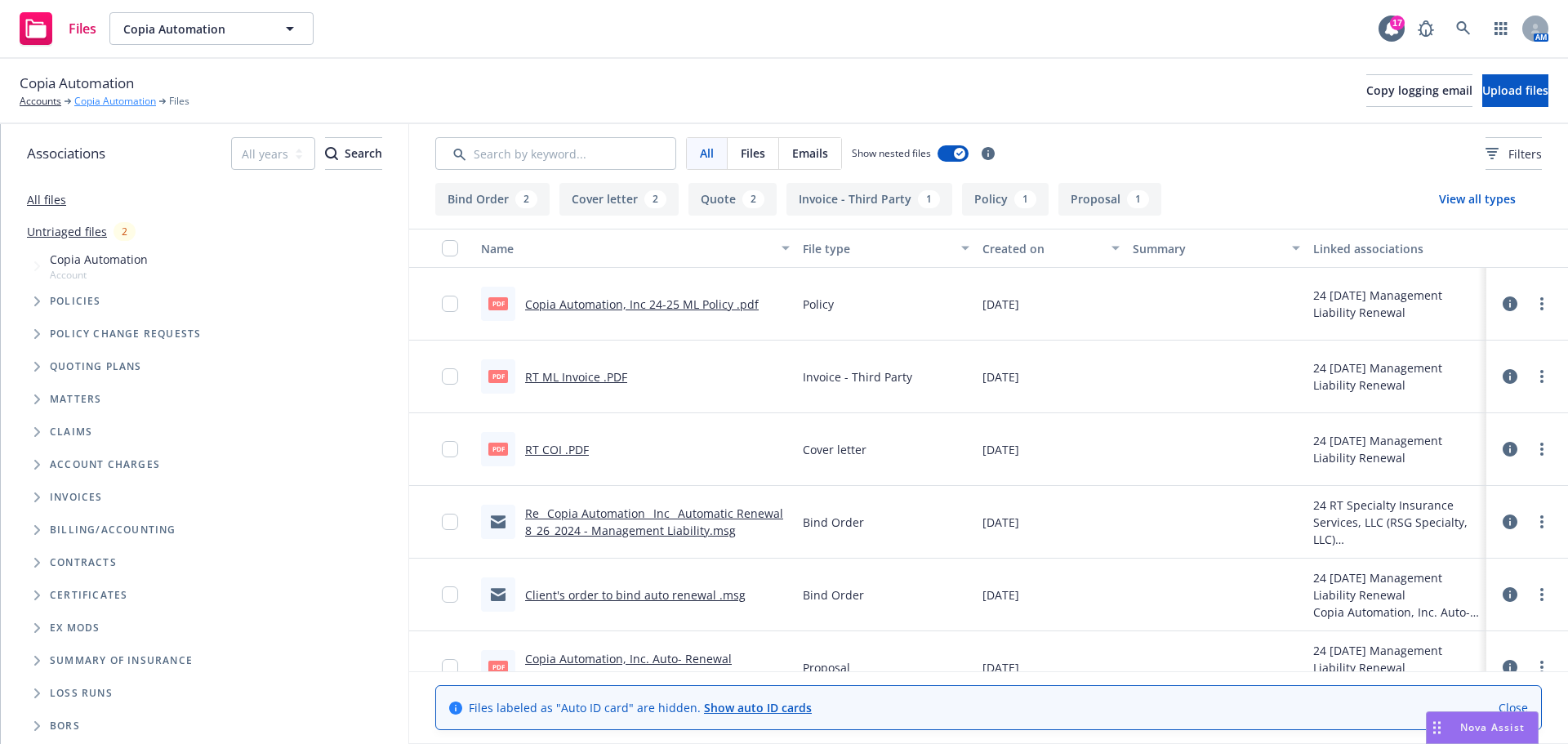
click at [96, 104] on link "Copia Automation" at bounding box center [115, 101] width 81 height 15
